Goal: Task Accomplishment & Management: Manage account settings

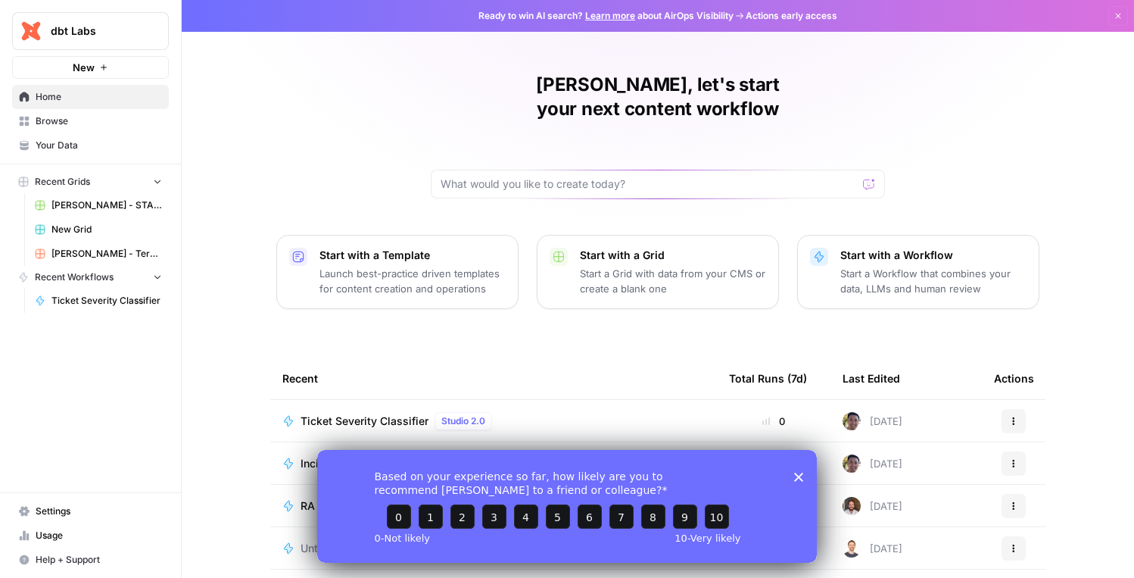
click at [67, 510] on span "Settings" at bounding box center [99, 511] width 126 height 14
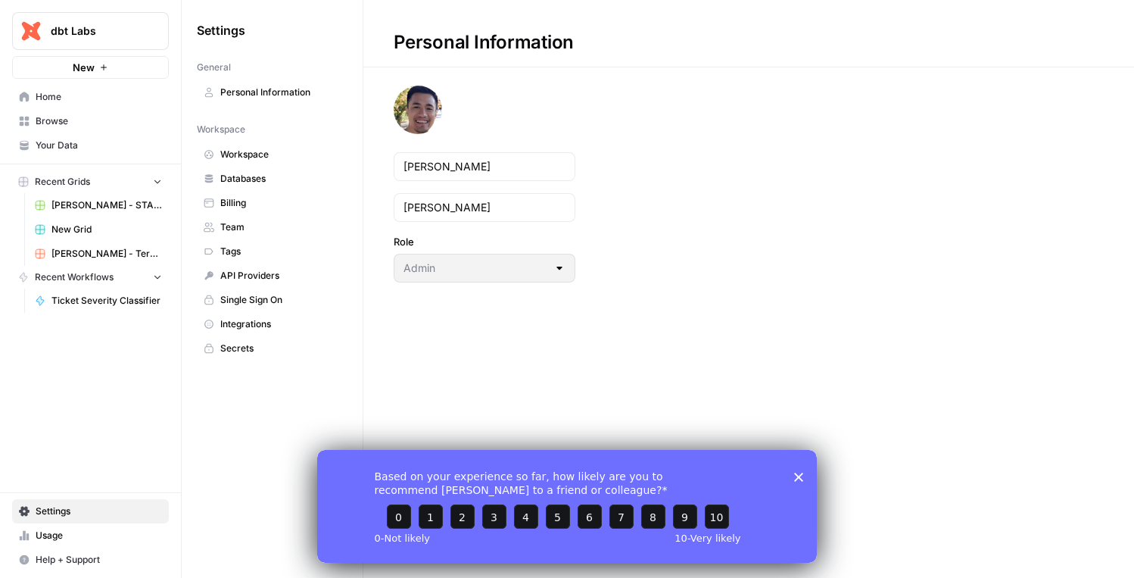
click at [80, 93] on span "Home" at bounding box center [99, 97] width 126 height 14
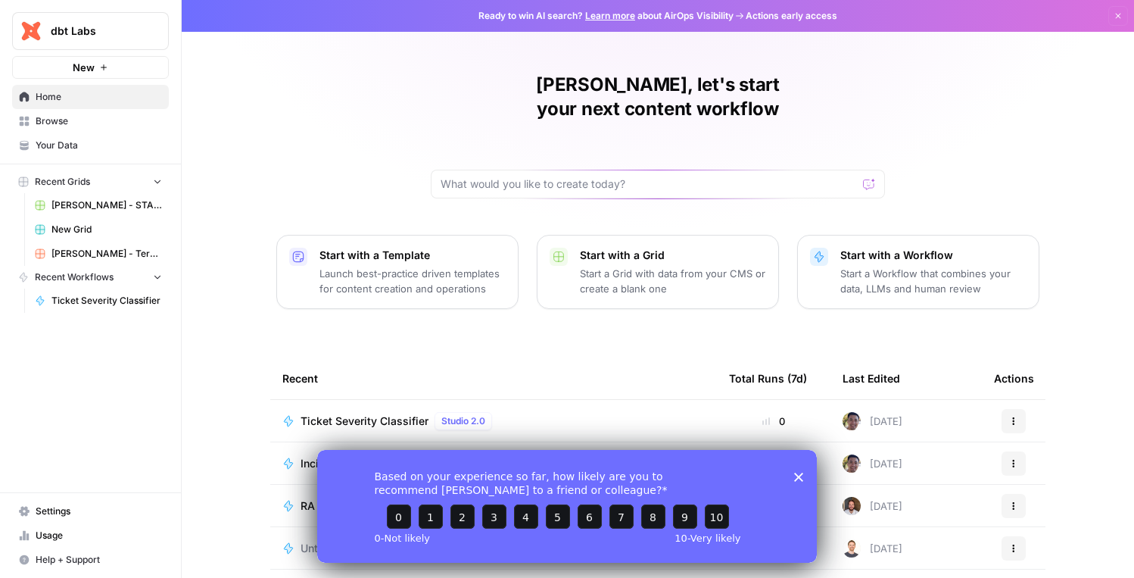
click at [800, 474] on polygon "Close survey" at bounding box center [798, 476] width 9 height 9
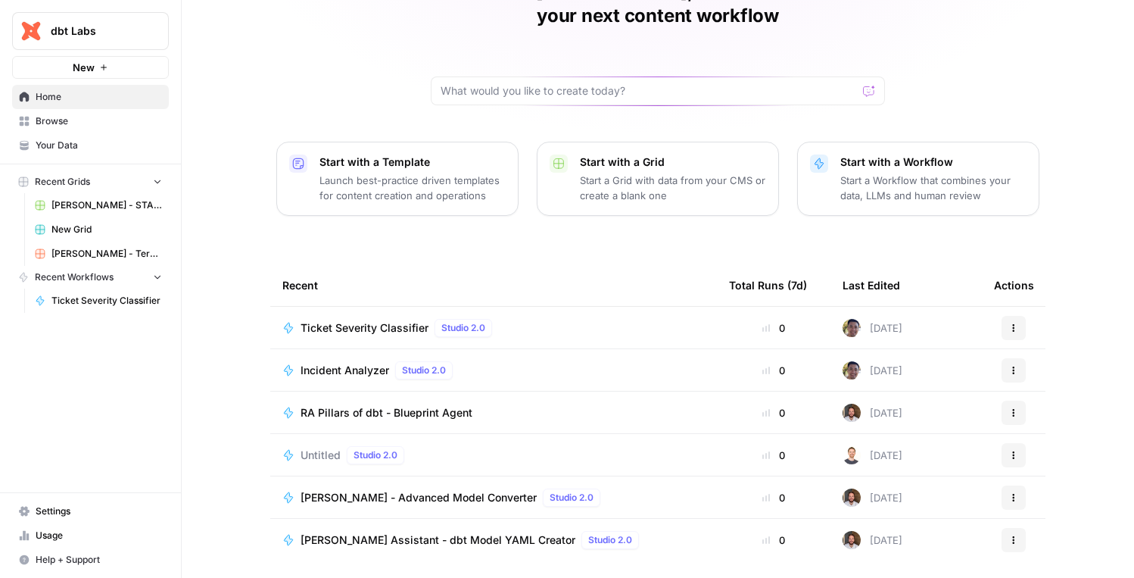
scroll to position [119, 0]
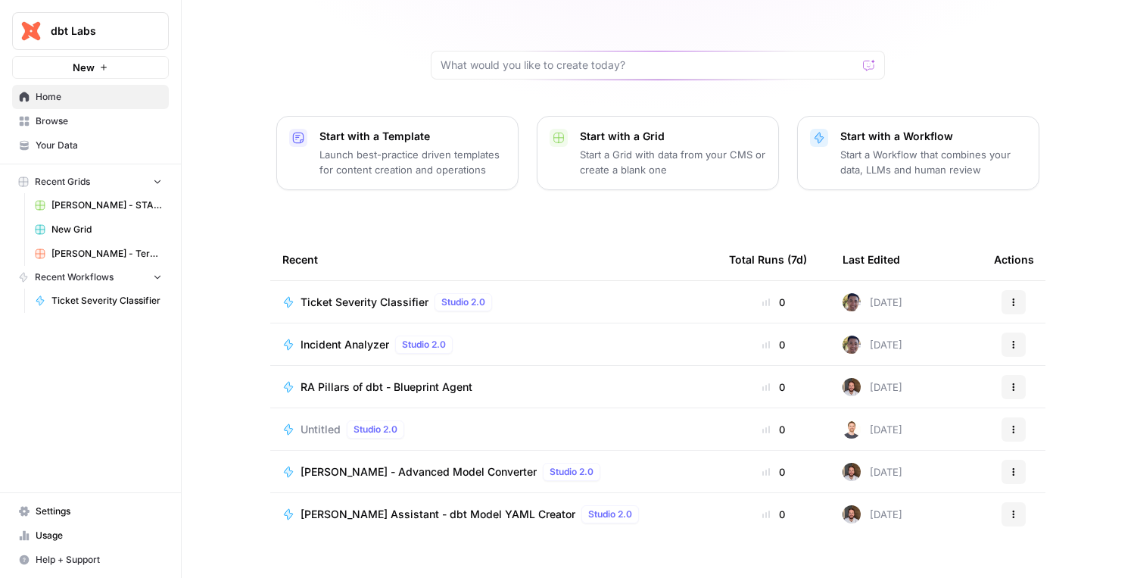
click at [61, 533] on span "Usage" at bounding box center [99, 536] width 126 height 14
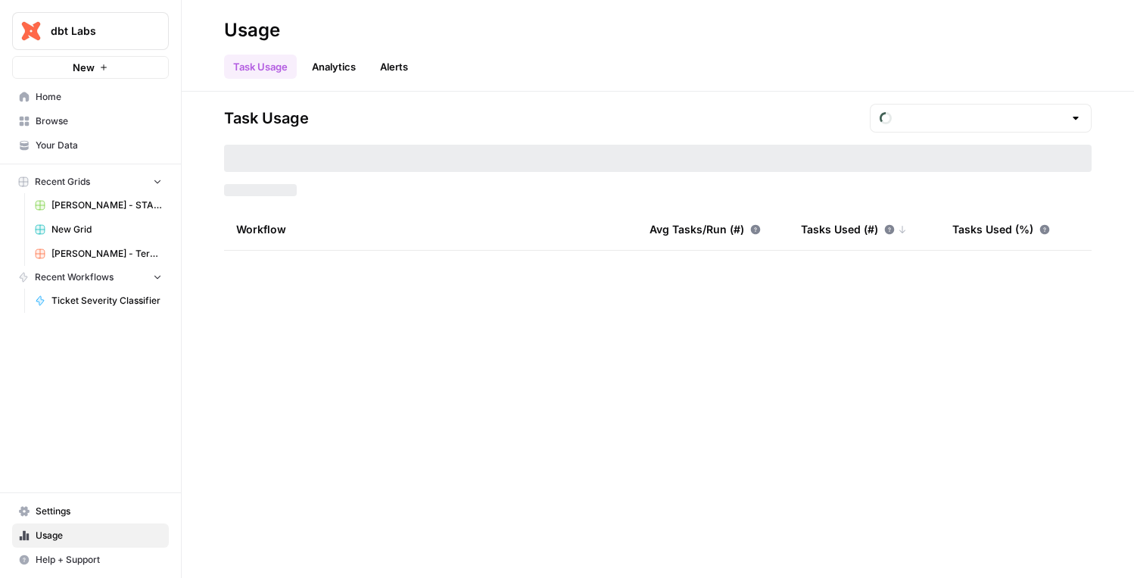
type input "September Tasks"
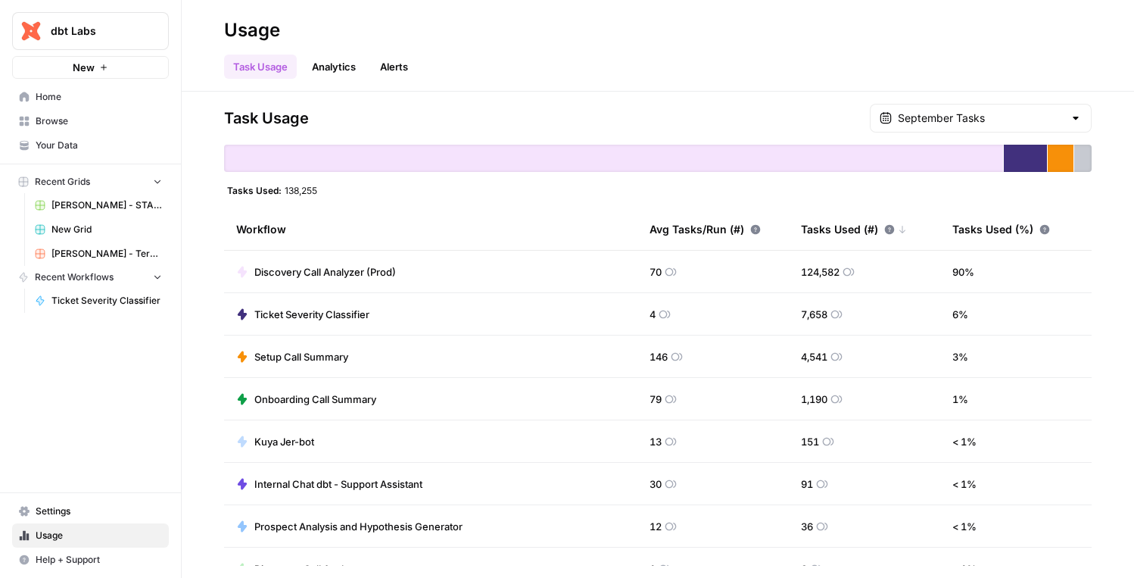
click at [327, 70] on link "Analytics" at bounding box center [334, 67] width 62 height 24
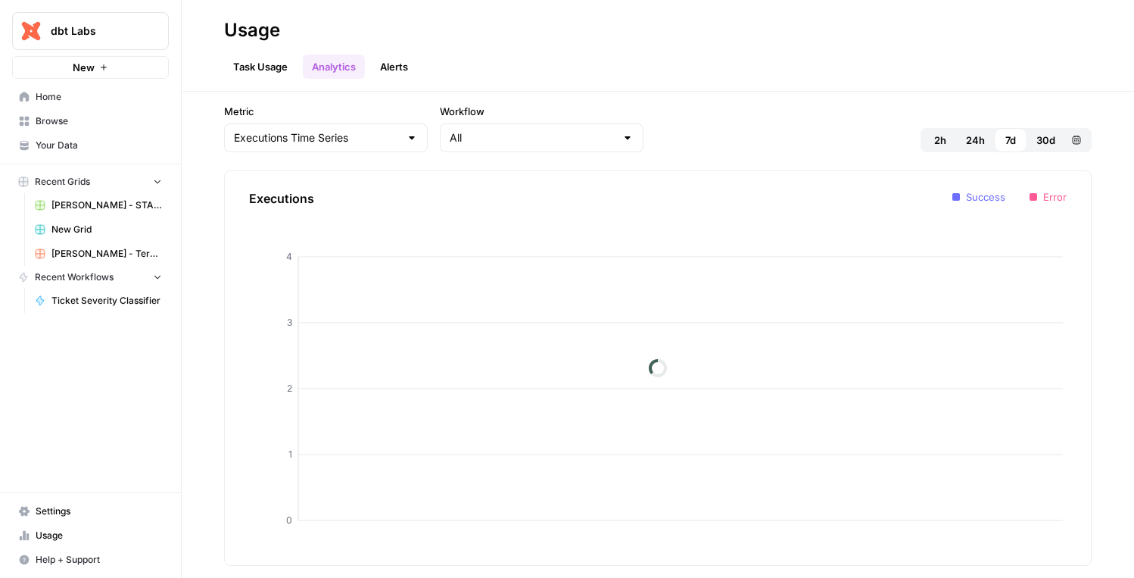
click at [389, 68] on link "Alerts" at bounding box center [394, 67] width 46 height 24
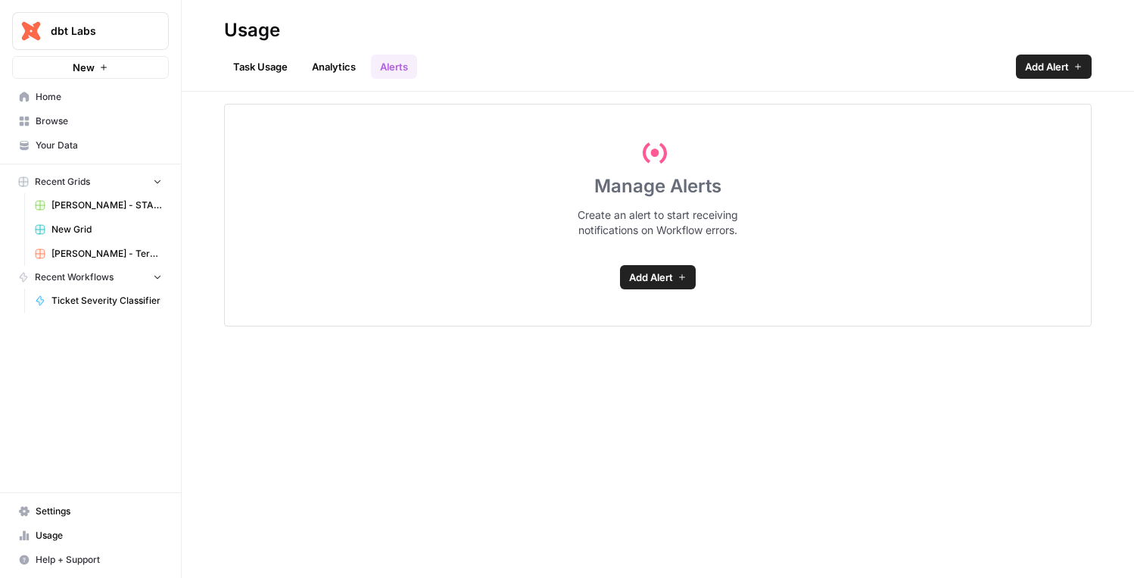
click at [70, 558] on span "Help + Support" at bounding box center [99, 560] width 126 height 14
click at [123, 36] on span "dbt Labs" at bounding box center [97, 30] width 92 height 15
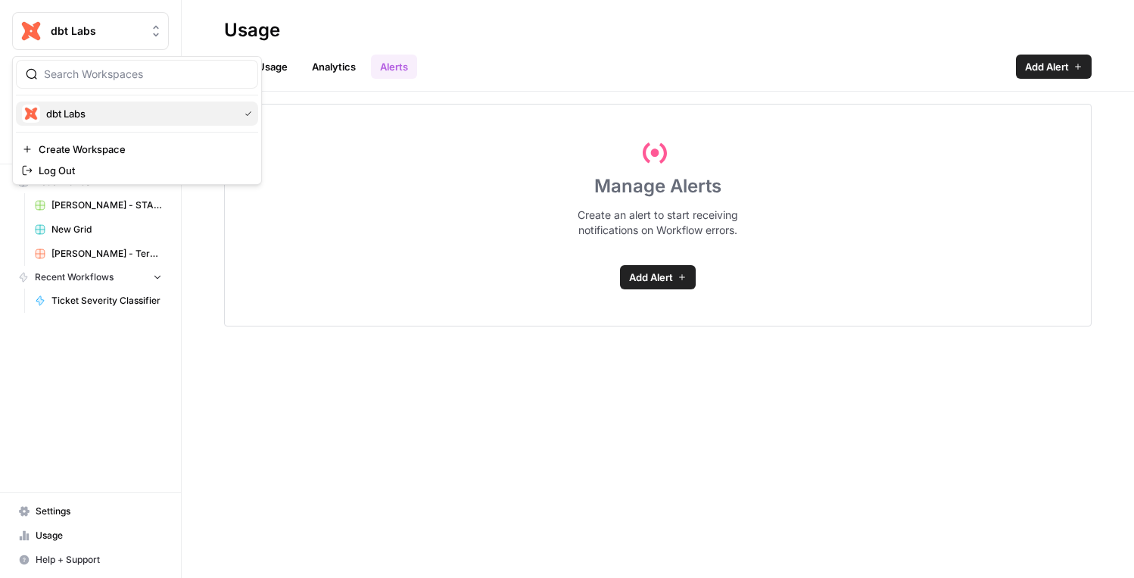
click at [98, 104] on div "dbt Labs" at bounding box center [137, 113] width 230 height 18
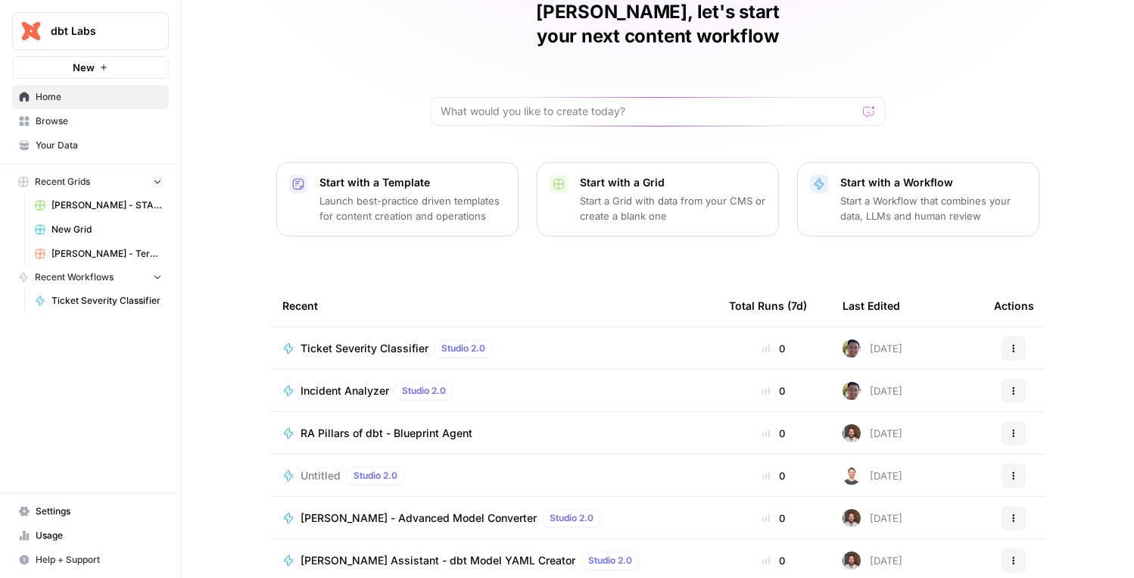
scroll to position [119, 0]
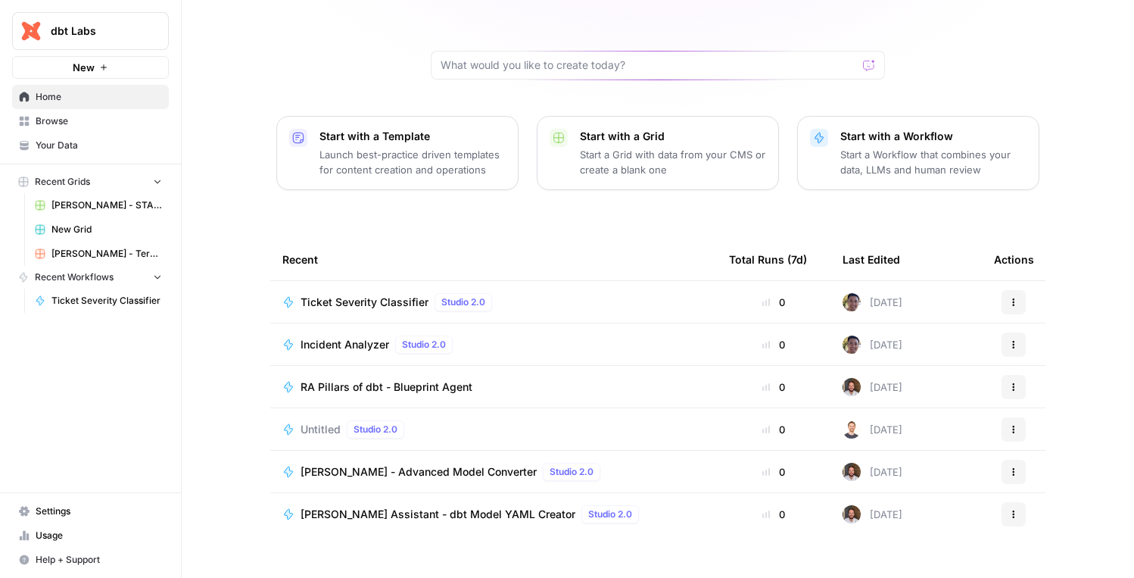
click at [55, 512] on span "Settings" at bounding box center [99, 511] width 126 height 14
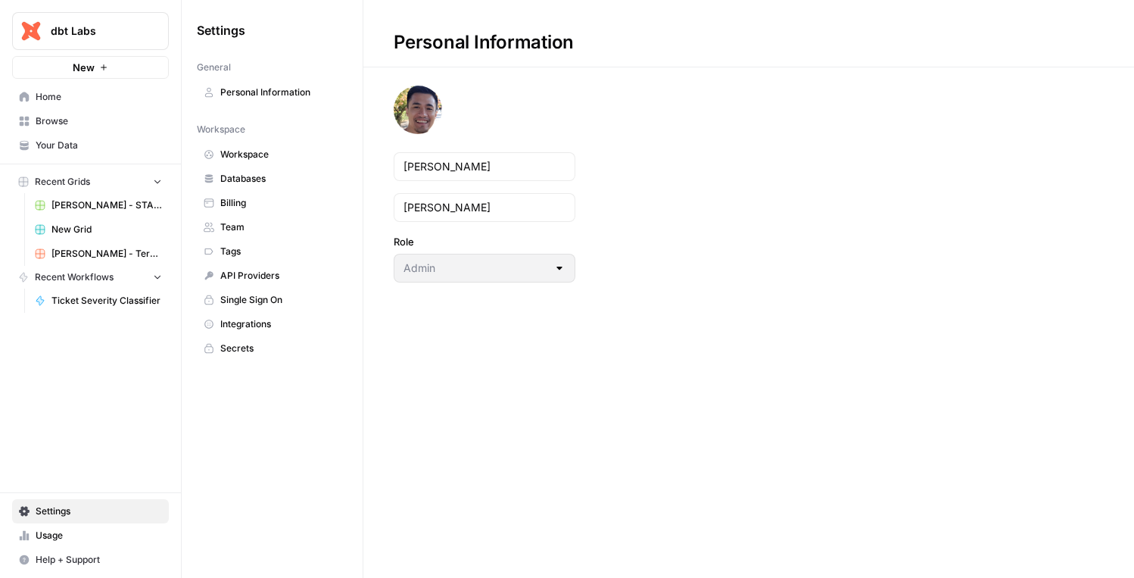
click at [254, 221] on span "Team" at bounding box center [280, 227] width 120 height 14
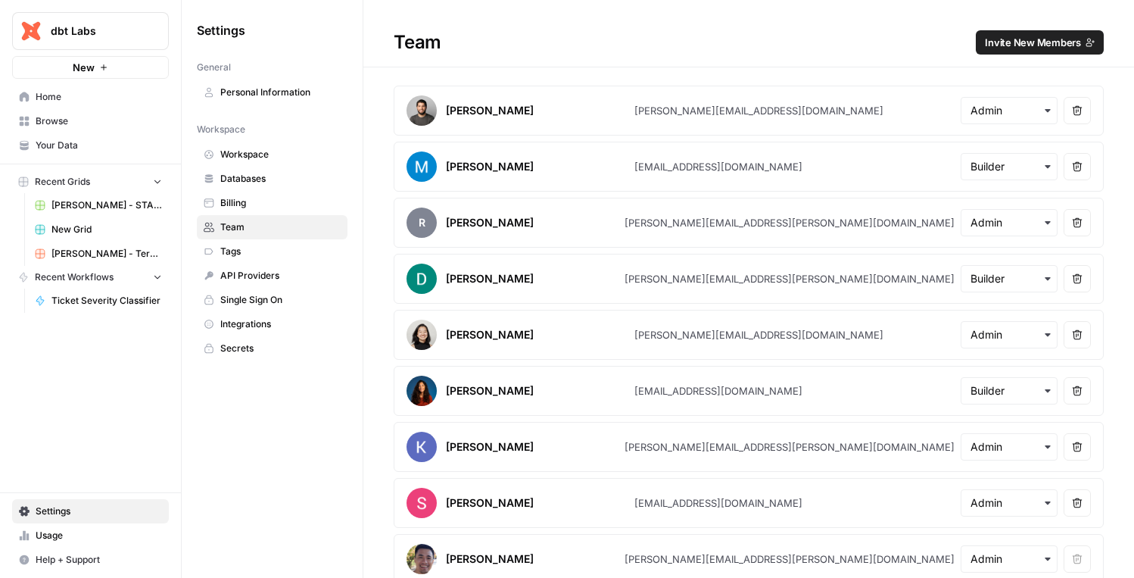
click at [1027, 39] on span "Invite New Members" at bounding box center [1033, 42] width 96 height 15
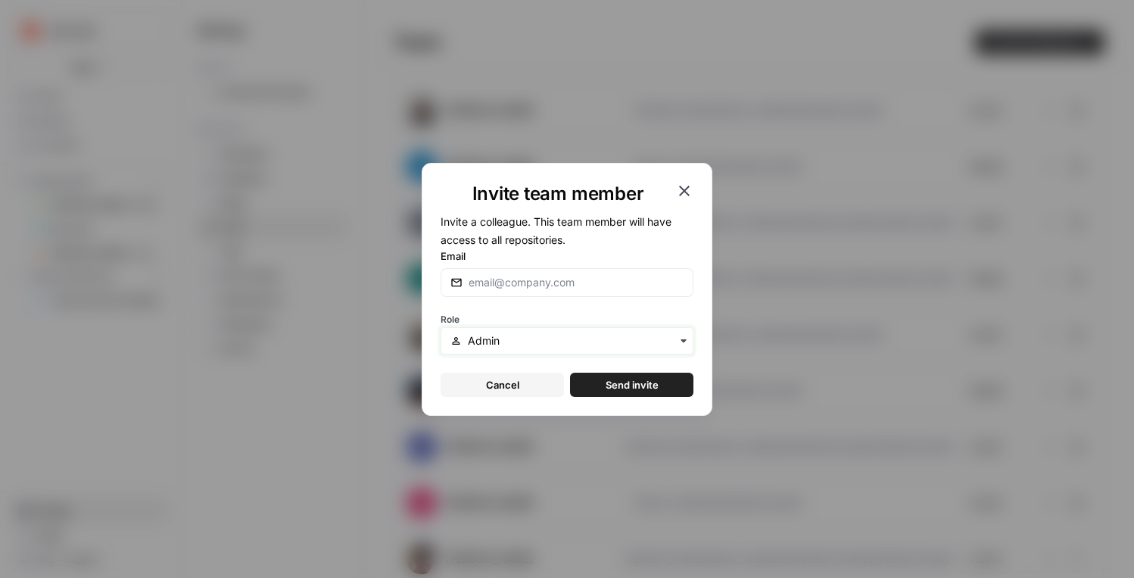
click at [578, 347] on input "text" at bounding box center [576, 340] width 216 height 15
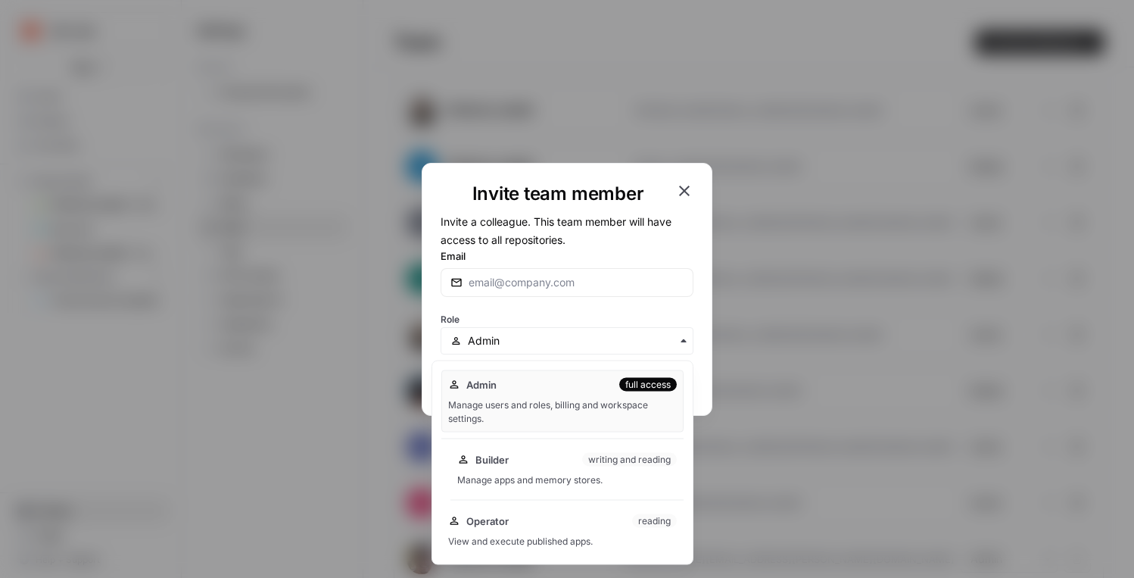
click at [558, 457] on div "Builder writing and reading" at bounding box center [567, 459] width 220 height 15
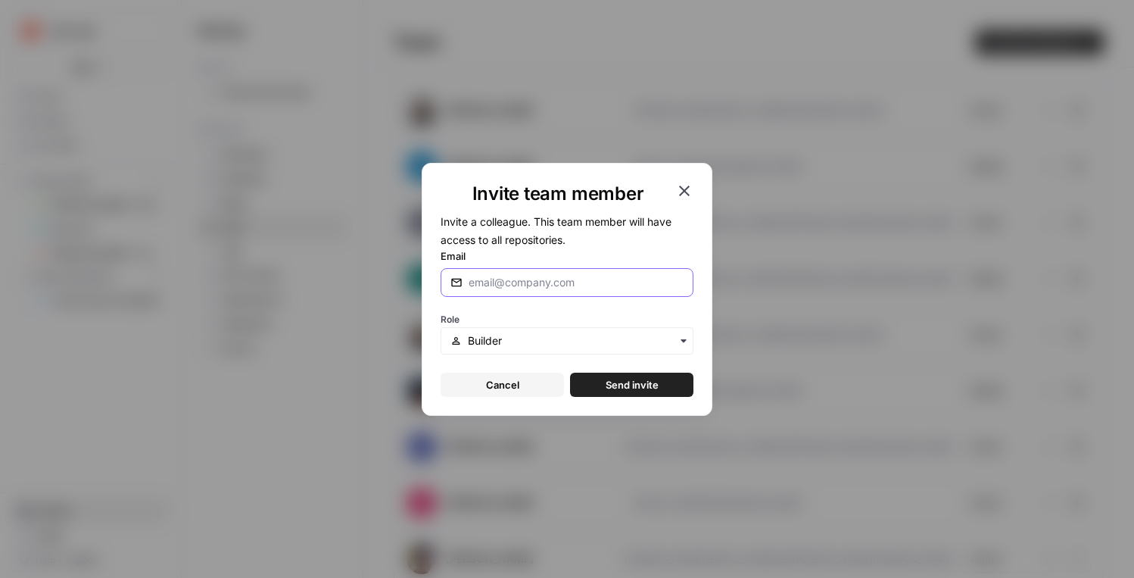
click at [550, 278] on input "Email" at bounding box center [576, 282] width 215 height 15
click at [569, 288] on input "Email" at bounding box center [576, 282] width 215 height 15
type input "[PERSON_NAME][EMAIL_ADDRESS][PERSON_NAME][DOMAIN_NAME]"
click at [621, 384] on span "Send invite" at bounding box center [632, 384] width 53 height 15
